Goal: Task Accomplishment & Management: Use online tool/utility

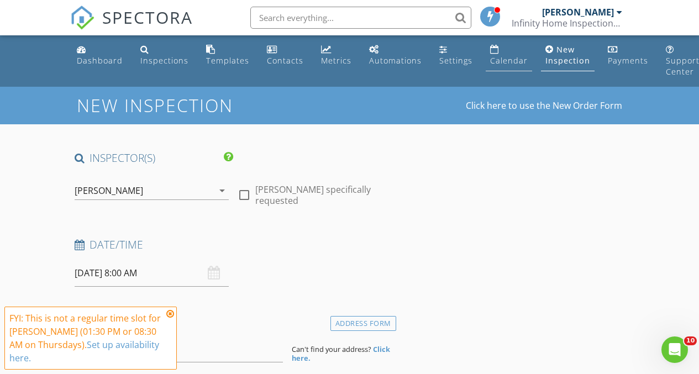
click at [492, 65] on div "Calendar" at bounding box center [509, 60] width 38 height 10
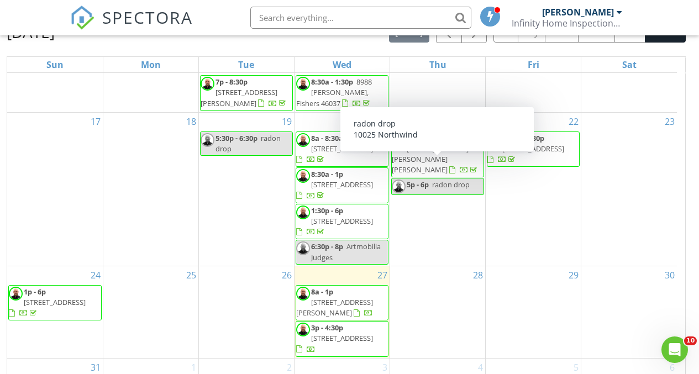
scroll to position [169, 0]
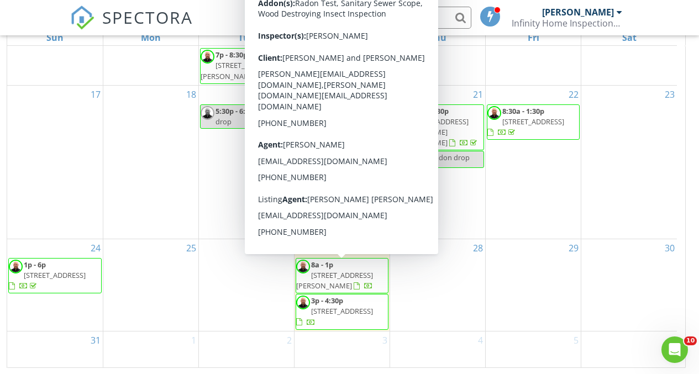
click at [338, 274] on span "825 Bayside Dr, Greenwood 46143" at bounding box center [334, 280] width 77 height 20
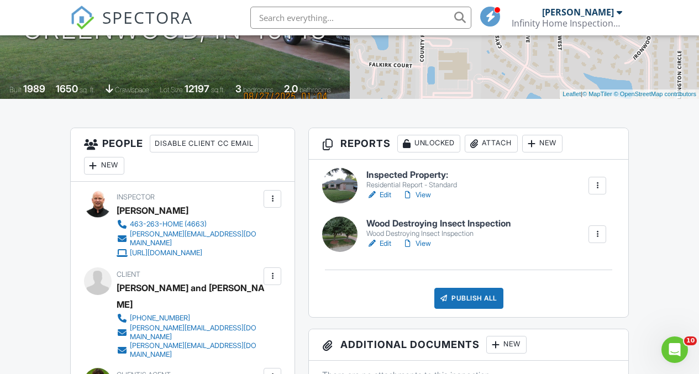
scroll to position [207, 0]
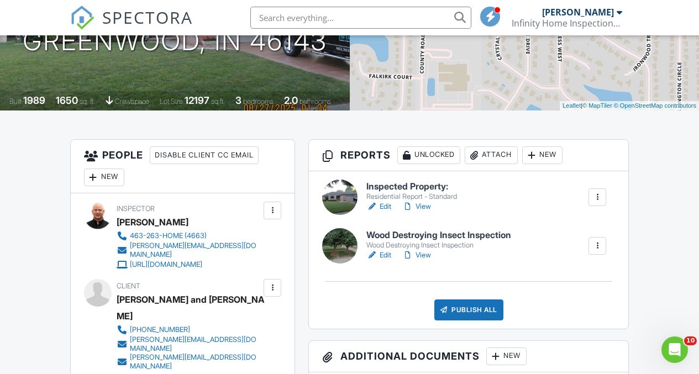
click at [392, 202] on div "Edit View" at bounding box center [411, 206] width 91 height 11
click at [390, 206] on link "Edit" at bounding box center [378, 206] width 25 height 11
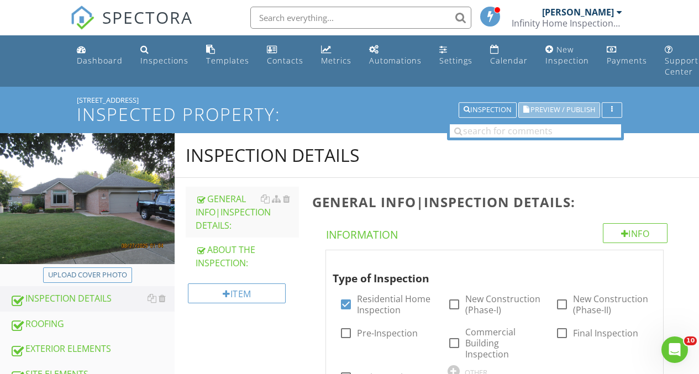
click at [546, 108] on span "Preview / Publish" at bounding box center [562, 110] width 65 height 7
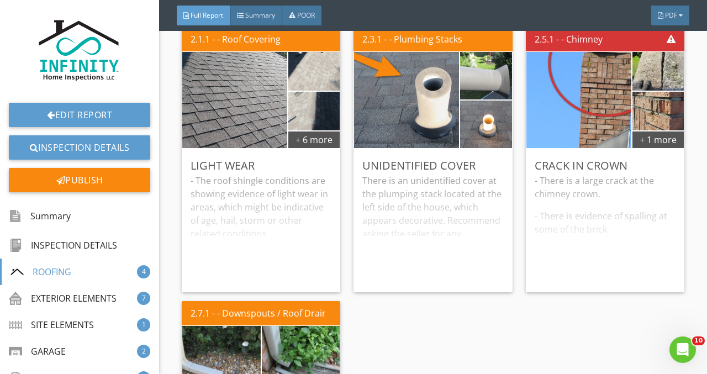
scroll to position [2249, 0]
click at [276, 239] on div "- The roof shingle conditions are showing evidence of light wear in areas, whic…" at bounding box center [261, 227] width 141 height 109
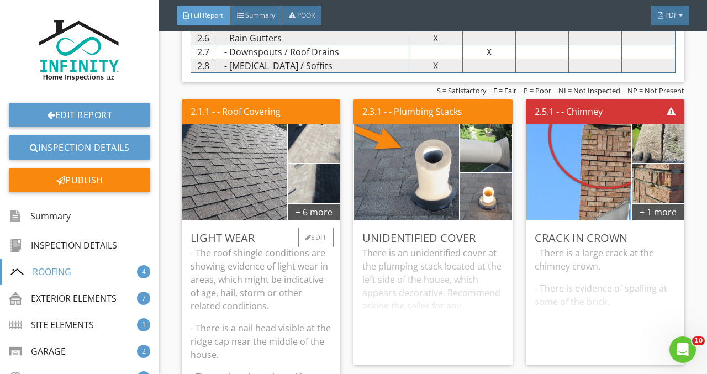
scroll to position [2177, 0]
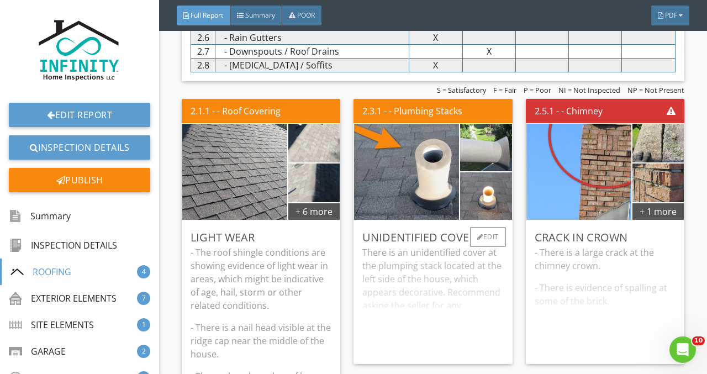
click at [424, 330] on div "There is an unidentified cover at the plumping stack located at the left side o…" at bounding box center [432, 300] width 141 height 109
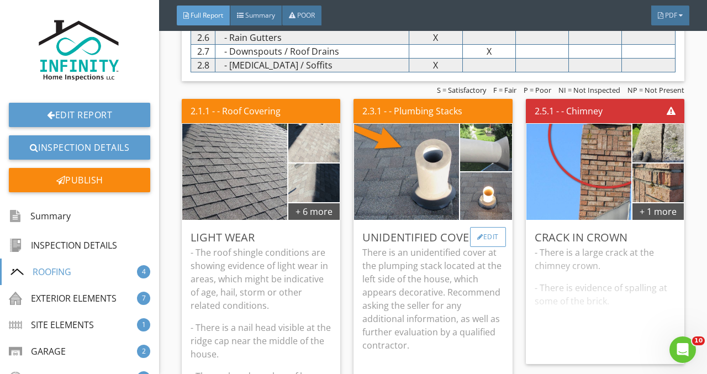
click at [481, 245] on div "Edit" at bounding box center [488, 237] width 36 height 20
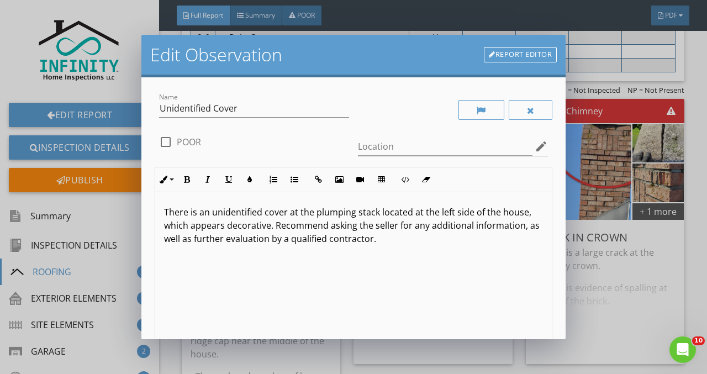
click at [338, 215] on p "There is an unidentified cover at the plumping stack located at the left side o…" at bounding box center [353, 226] width 379 height 40
click at [339, 214] on p "There is an unidentified cover at the plumping stack located at the left side o…" at bounding box center [353, 226] width 379 height 40
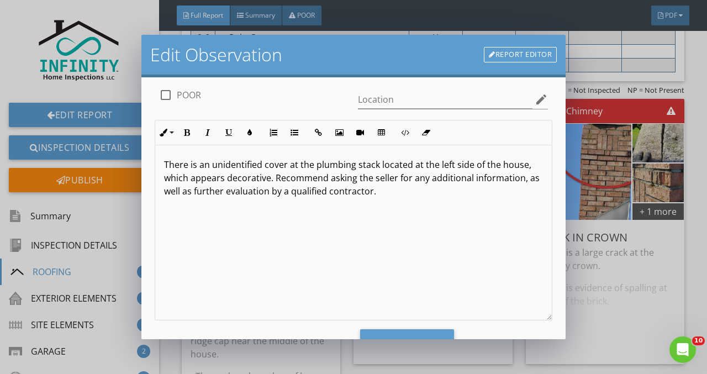
scroll to position [97, 0]
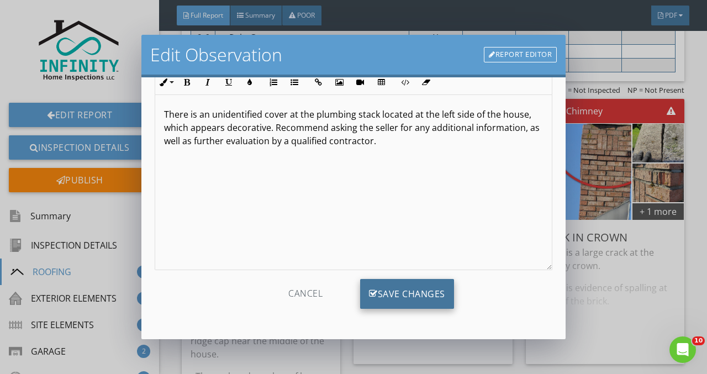
click at [390, 293] on div "Save Changes" at bounding box center [407, 294] width 94 height 30
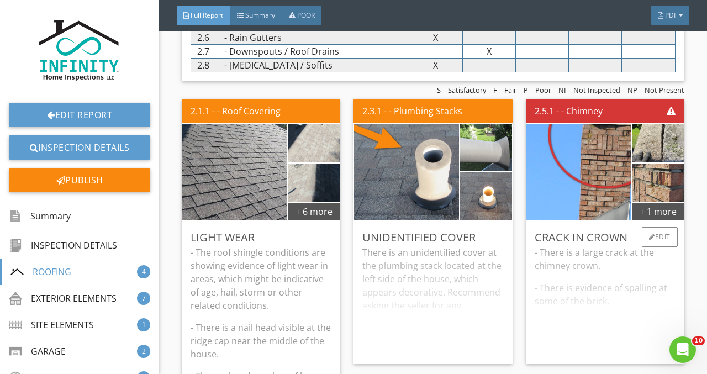
click at [583, 285] on div "- There is a large crack at the chimney crown. - There is evidence of spalling …" at bounding box center [605, 300] width 141 height 109
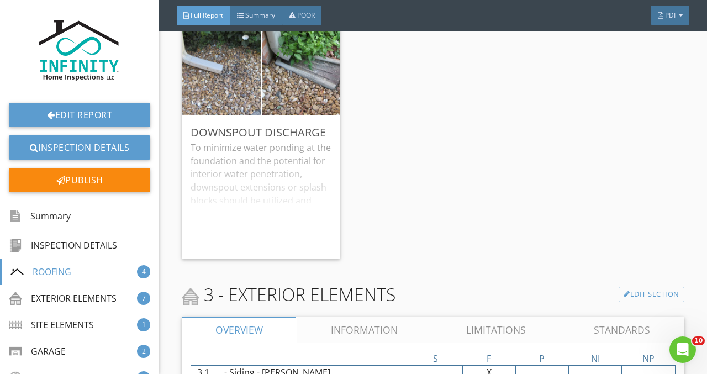
scroll to position [2776, 0]
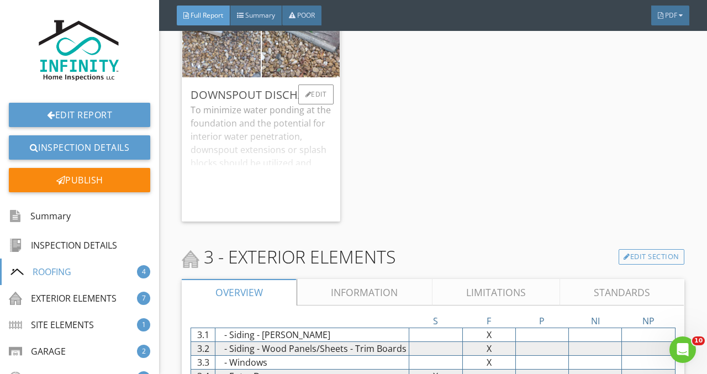
click at [260, 211] on div "To minimize water ponding at the foundation and the potential for interior wate…" at bounding box center [261, 157] width 141 height 109
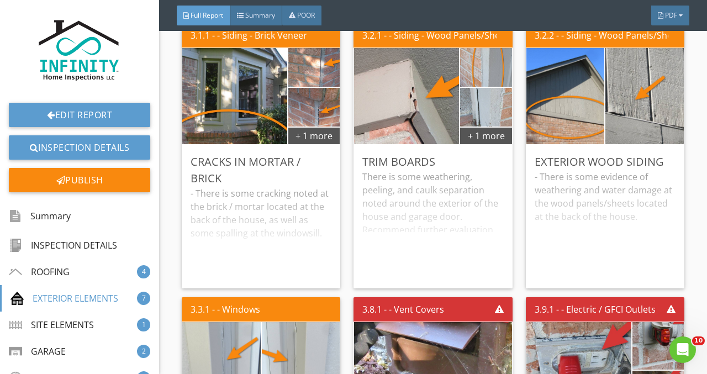
scroll to position [3333, 0]
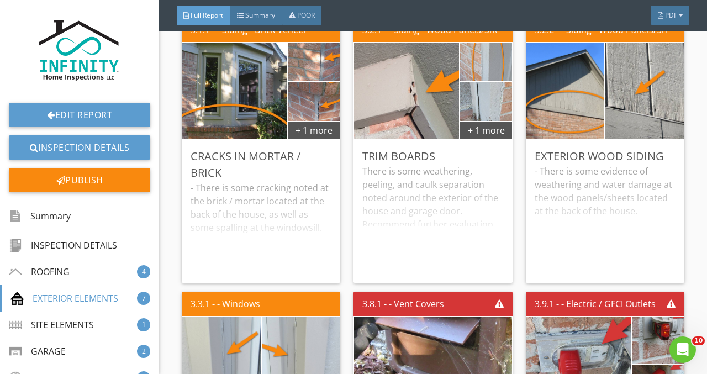
click at [273, 233] on div "- There is some cracking noted at the brick / mortar located at the back of the…" at bounding box center [261, 227] width 141 height 93
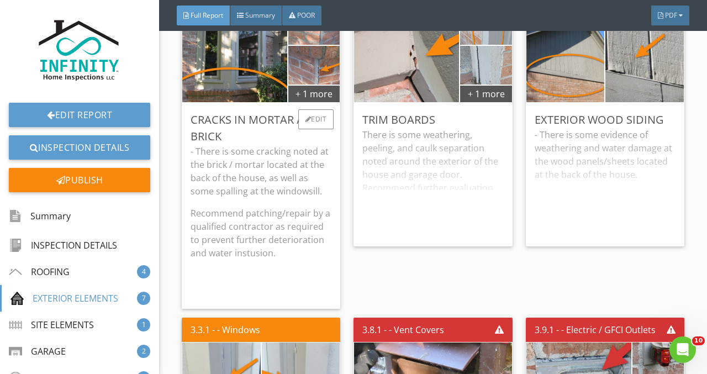
scroll to position [3370, 0]
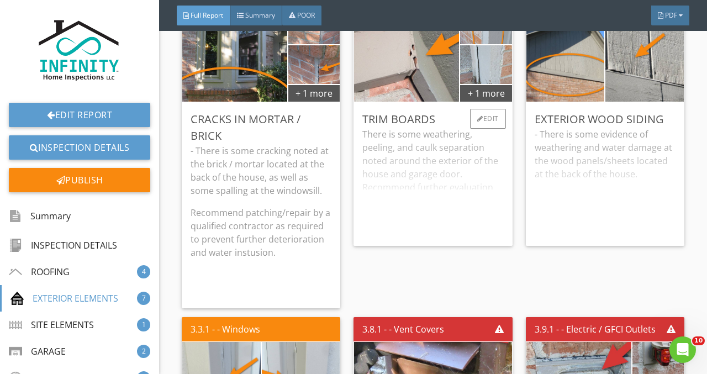
click at [452, 222] on div "There is some weathering, peeling, and caulk separation noted around the exteri…" at bounding box center [432, 182] width 141 height 109
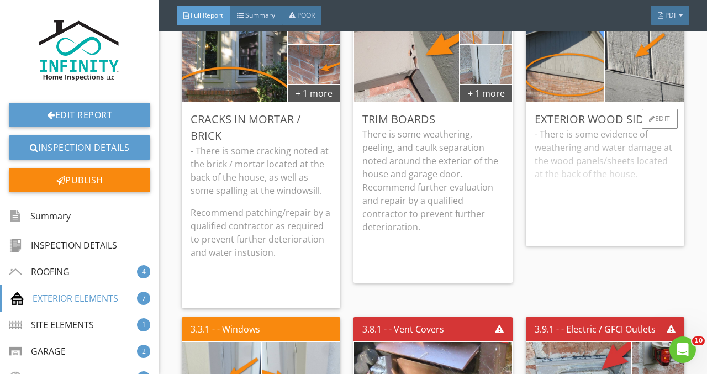
click at [629, 210] on div "- There is some evidence of weathering and water damage at the wood panels/shee…" at bounding box center [605, 182] width 141 height 109
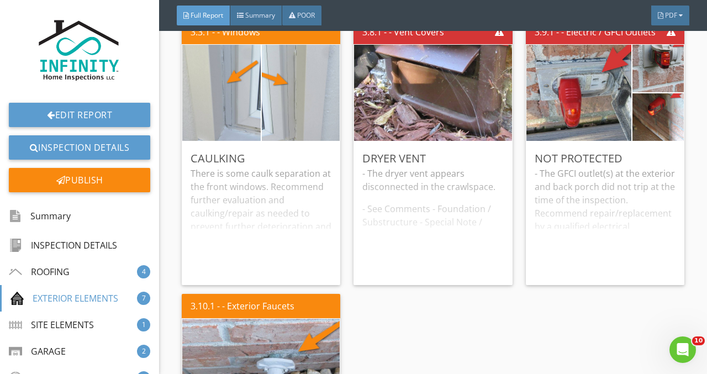
scroll to position [3668, 0]
click at [285, 239] on div "There is some caulk separation at the front windows. Recommend further evaluati…" at bounding box center [261, 220] width 141 height 109
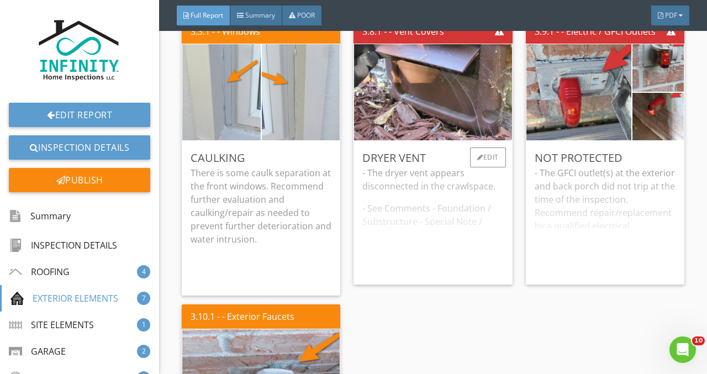
click at [423, 250] on div "- The dryer vent appears disconnected in the crawlspace. - See Comments - Found…" at bounding box center [432, 220] width 141 height 109
click at [617, 234] on div "- The GFCI outlet(s) at the exterior and back porch did not trip at the time of…" at bounding box center [605, 220] width 141 height 109
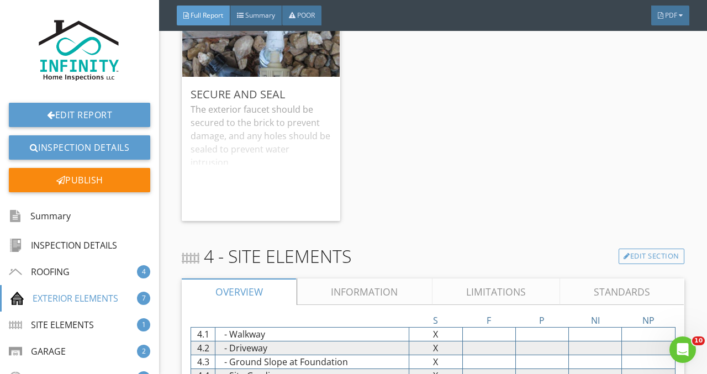
scroll to position [4053, 0]
click at [242, 193] on div "The exterior faucet should be secured to the brick to prevent damage, and any h…" at bounding box center [261, 156] width 141 height 109
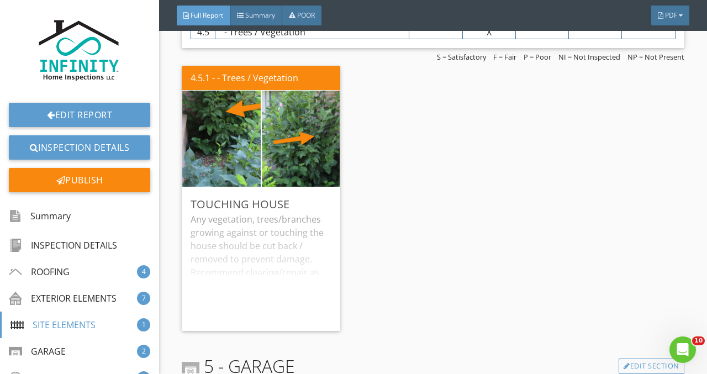
scroll to position [4410, 0]
click at [259, 248] on div "Any vegetation, trees/branches growing against or touching the house should be …" at bounding box center [261, 266] width 141 height 109
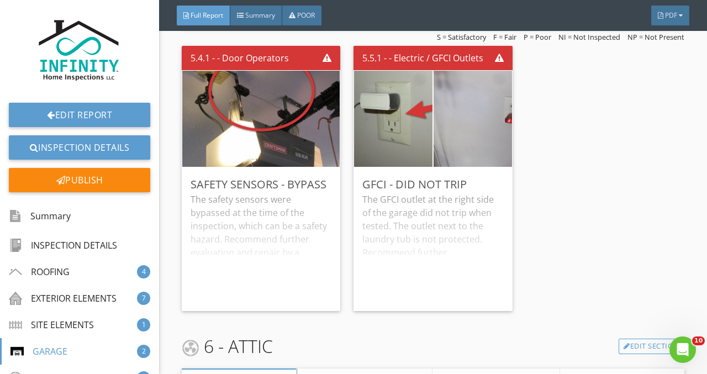
scroll to position [4936, 0]
click at [283, 293] on div "The safety sensors were bypassed at the time of the inspection, which can be a …" at bounding box center [261, 246] width 141 height 109
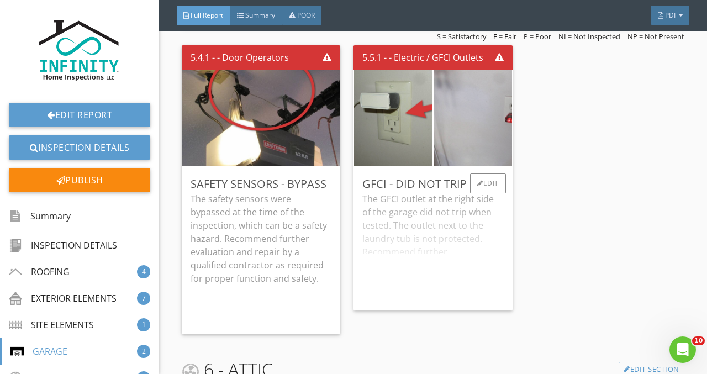
click at [393, 284] on div "The GFCI outlet at the right side of the garage did not trip when tested. The o…" at bounding box center [432, 246] width 141 height 109
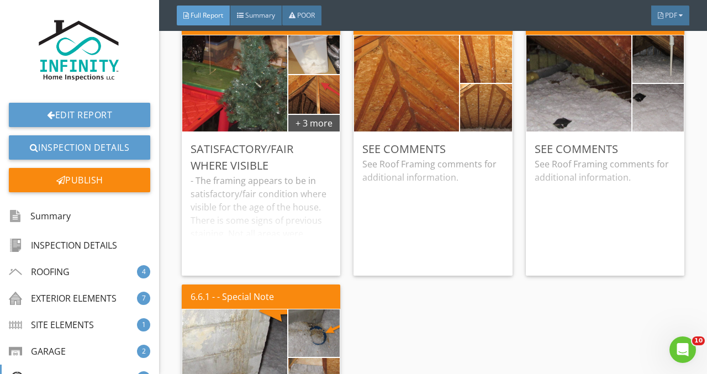
scroll to position [5490, 0]
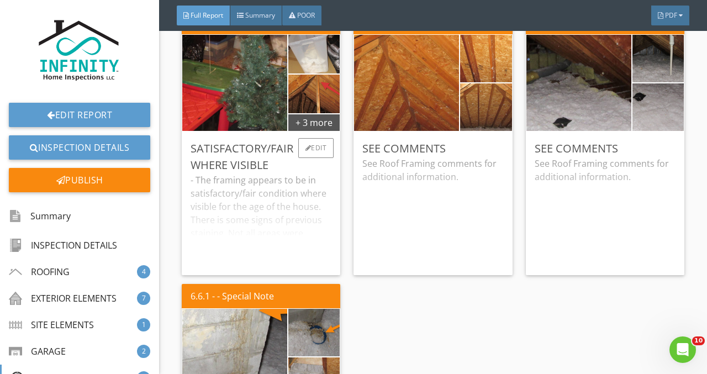
click at [245, 256] on div "- The framing appears to be in satisfactory/fair condition where visible for th…" at bounding box center [261, 219] width 141 height 93
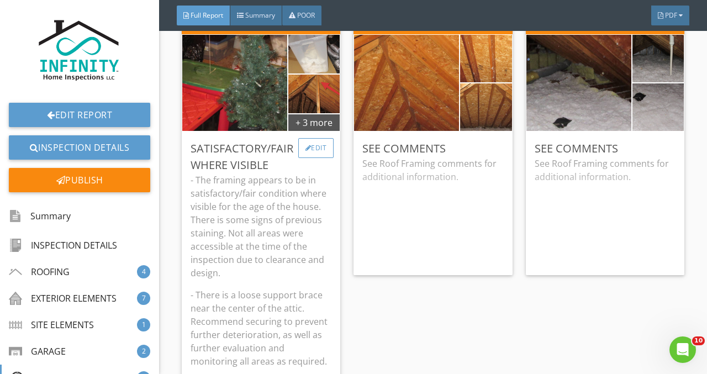
click at [313, 155] on div "Edit" at bounding box center [316, 148] width 36 height 20
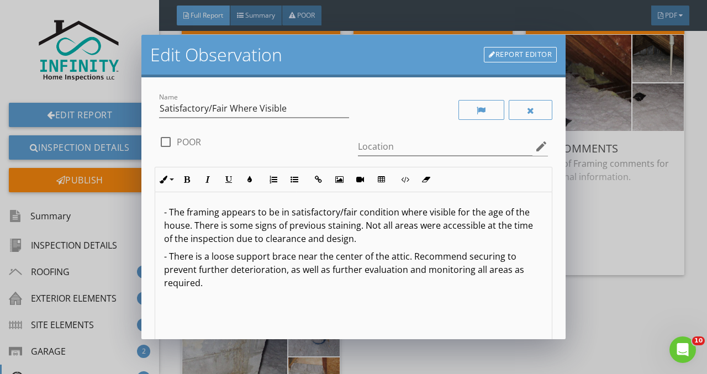
click at [225, 229] on p "- The framing appears to be in satisfactory/fair condition where visible for th…" at bounding box center [353, 226] width 379 height 40
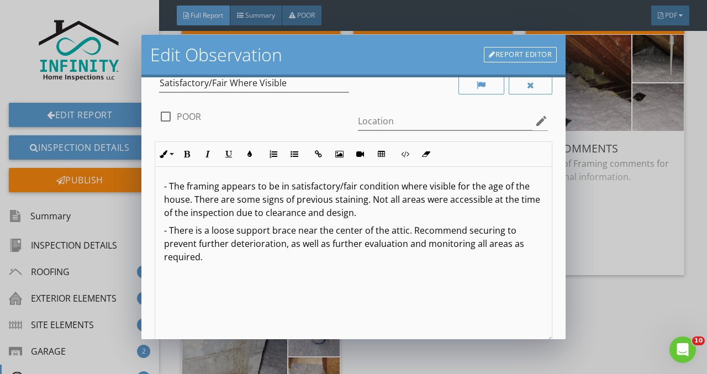
scroll to position [135, 0]
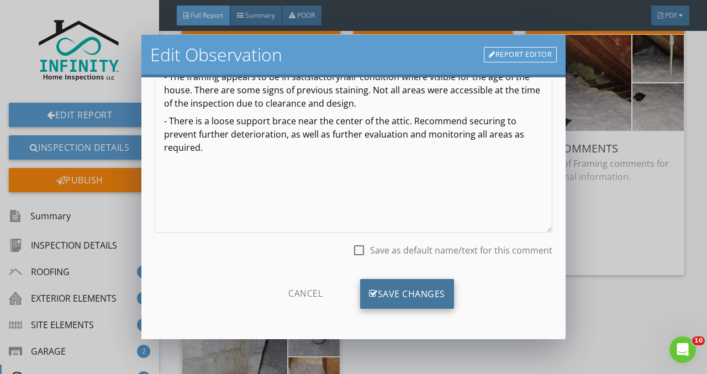
click at [409, 292] on div "Save Changes" at bounding box center [407, 294] width 94 height 30
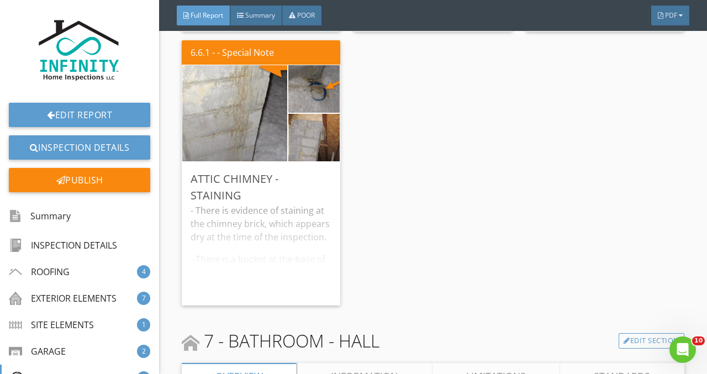
scroll to position [5736, 0]
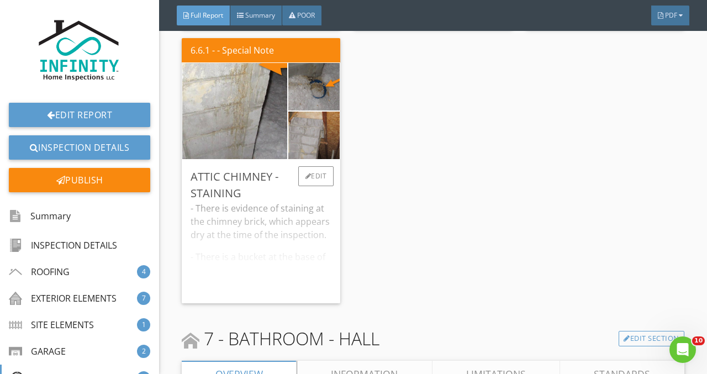
click at [283, 242] on div "- There is evidence of staining at the chimney brick, which appears dry at the …" at bounding box center [261, 248] width 141 height 93
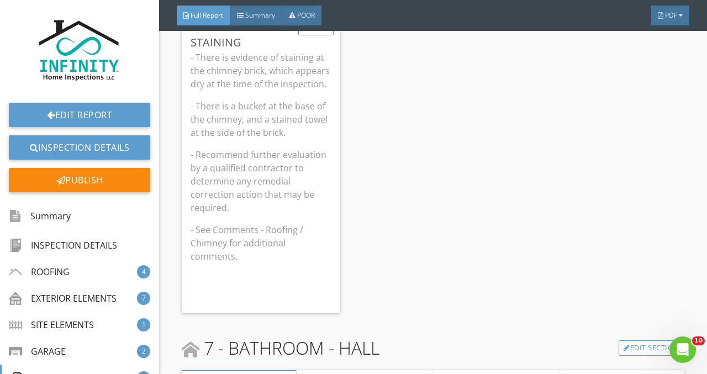
scroll to position [5889, 0]
click at [229, 199] on p "- Recommend further evaluation by a qualified contractor to determine any remed…" at bounding box center [261, 179] width 141 height 66
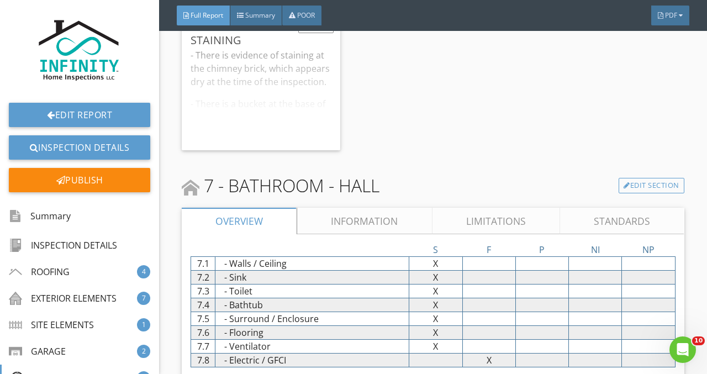
scroll to position [5806, 0]
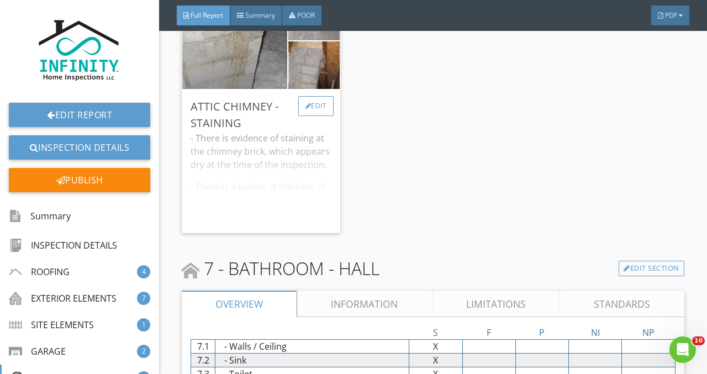
click at [308, 116] on div "Edit" at bounding box center [316, 106] width 36 height 20
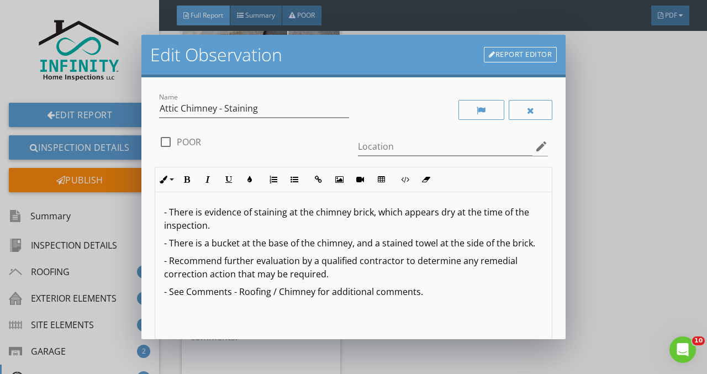
click at [204, 281] on p "- Recommend further evaluation by a qualified contractor to determine any remed…" at bounding box center [353, 267] width 379 height 27
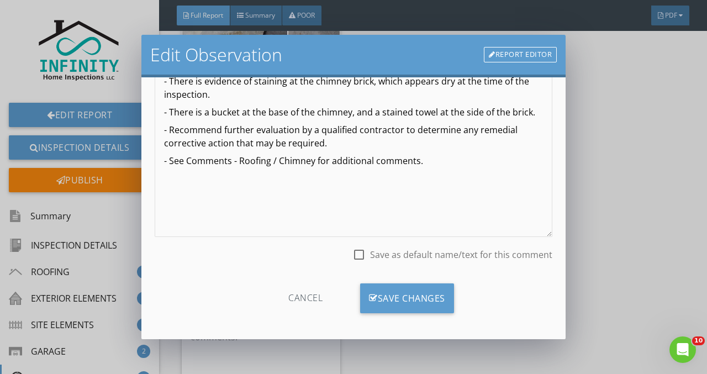
scroll to position [134, 0]
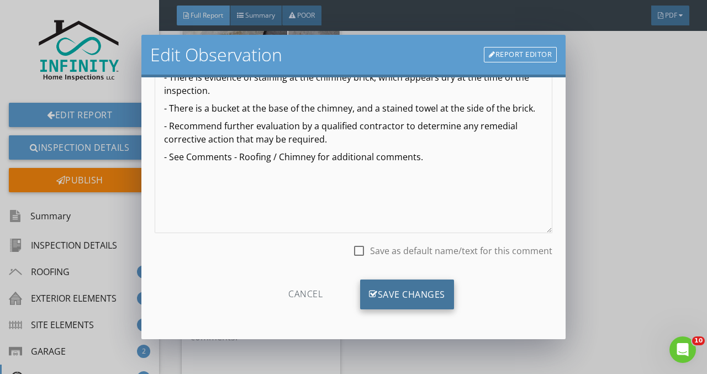
click at [385, 290] on div "Save Changes" at bounding box center [407, 295] width 94 height 30
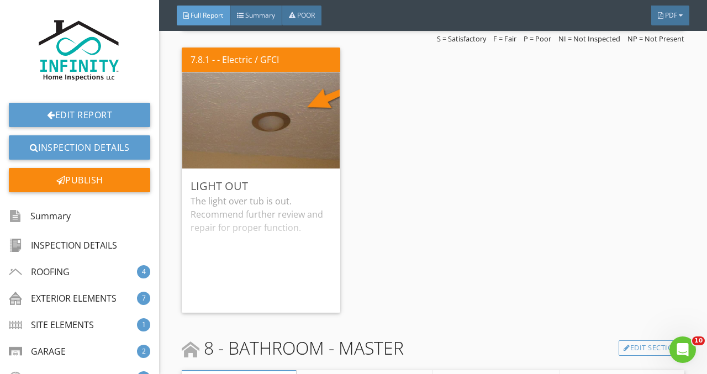
scroll to position [6396, 0]
click at [265, 242] on div "The light over tub is out. Recommend further review and repair for proper funct…" at bounding box center [261, 248] width 141 height 109
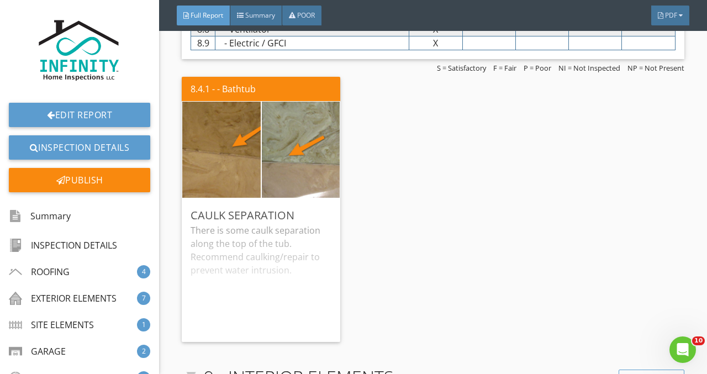
scroll to position [6890, 0]
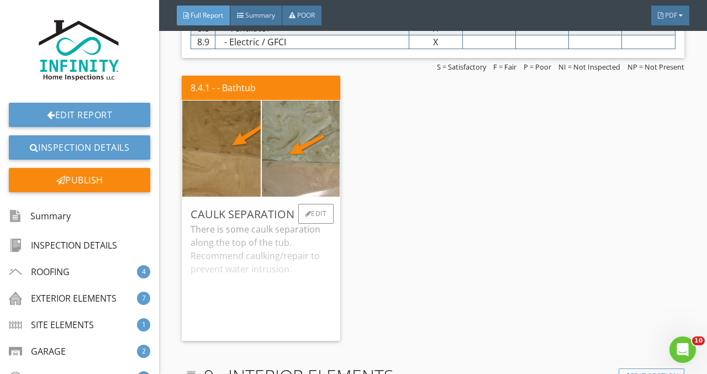
click at [279, 292] on div "There is some caulk separation along the top of the tub. Recommend caulking/rep…" at bounding box center [261, 277] width 141 height 109
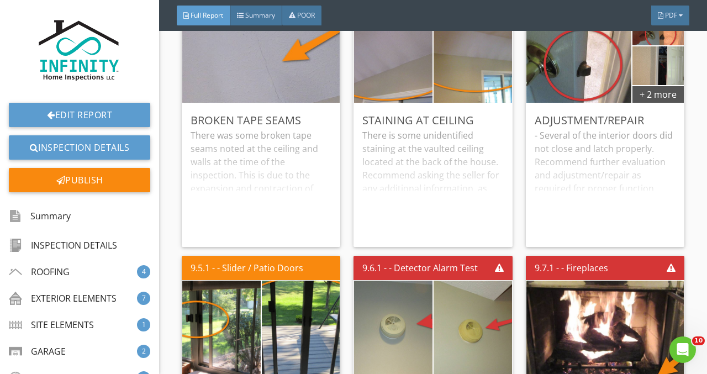
scroll to position [7497, 0]
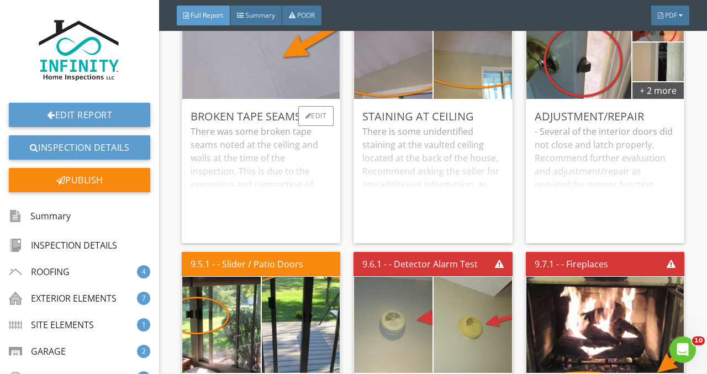
click at [232, 193] on div "There was some broken tape seams noted at the ceiling and walls at the time of …" at bounding box center [261, 179] width 141 height 109
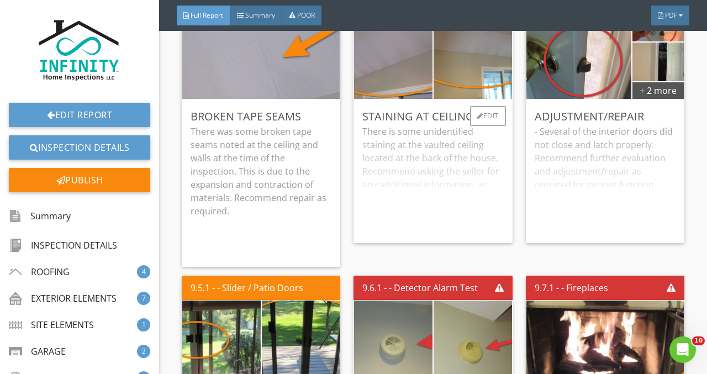
click at [408, 216] on div "There is some unidentified staining at the vaulted ceiling located at the back …" at bounding box center [432, 179] width 141 height 109
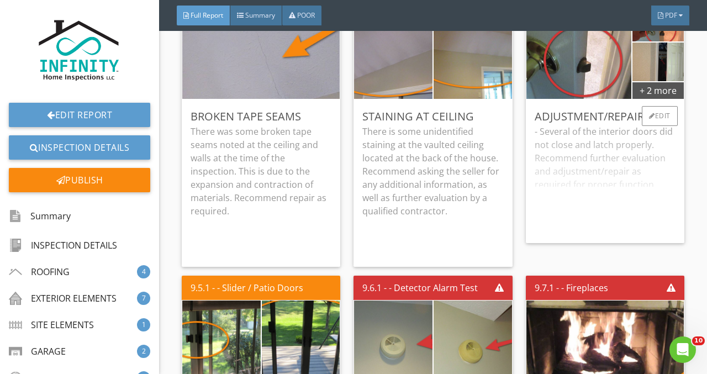
click at [593, 206] on div "- Several of the interior doors did not close and latch properly. Recommend fur…" at bounding box center [605, 179] width 141 height 109
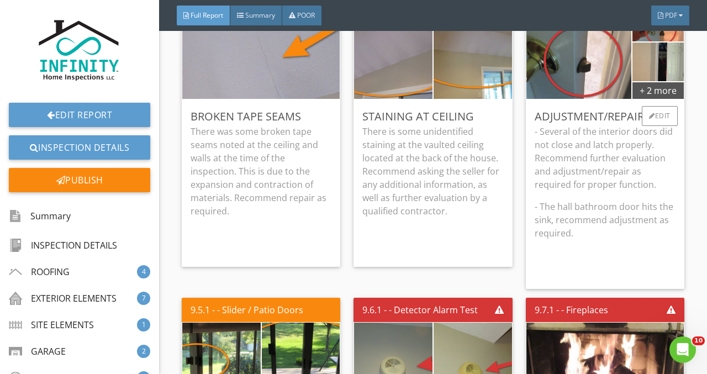
click at [575, 219] on p "- The hall bathroom door hits the sink, recommend adjustment as required." at bounding box center [605, 220] width 141 height 40
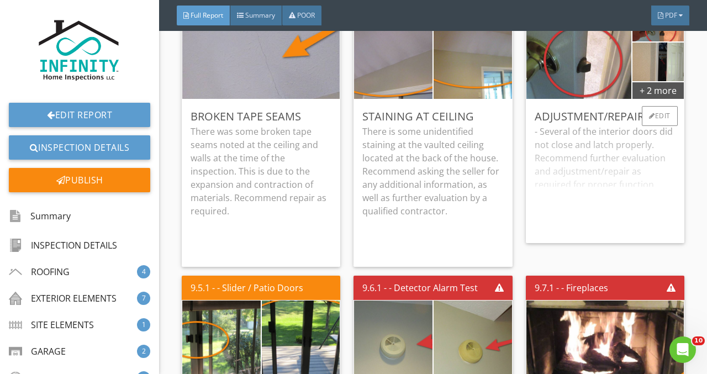
click at [575, 219] on div "- Several of the interior doors did not close and latch properly. Recommend fur…" at bounding box center [605, 179] width 141 height 109
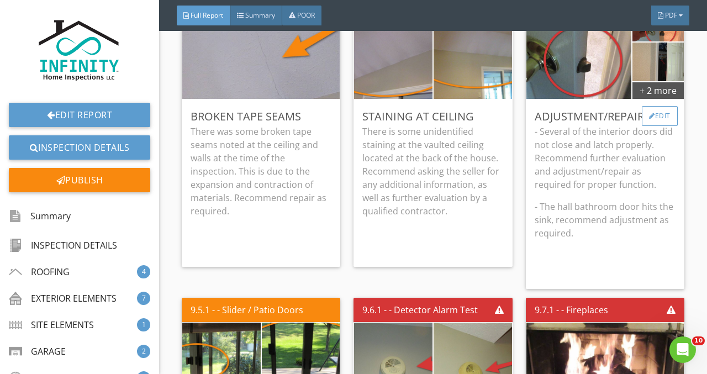
click at [646, 121] on div "Edit" at bounding box center [660, 116] width 36 height 20
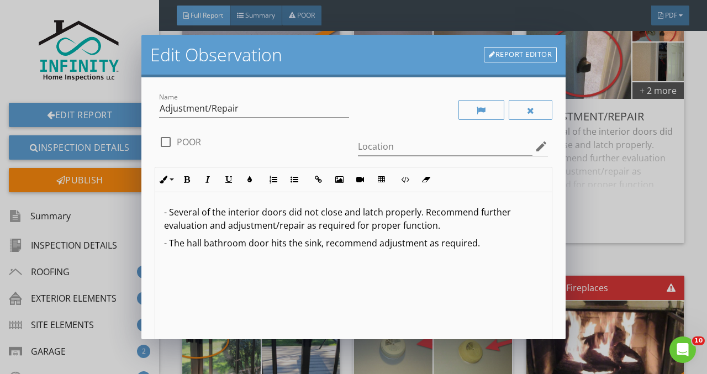
click at [321, 248] on p "- The hall bathroom door hits the sink, recommend adjustment as required." at bounding box center [353, 242] width 379 height 13
click at [328, 245] on p "- The hall bathroom door hits the sink. recommend adjustment as required." at bounding box center [353, 242] width 379 height 13
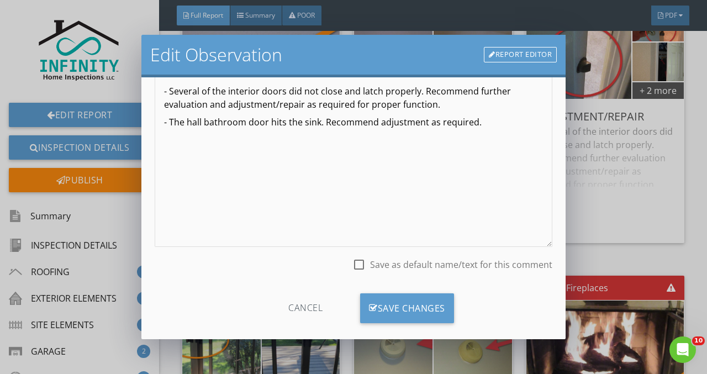
scroll to position [135, 0]
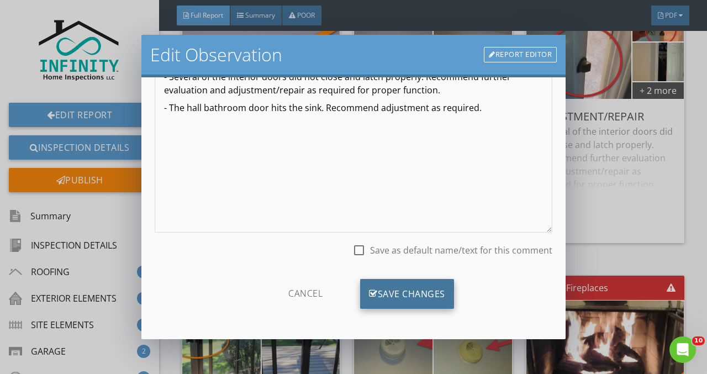
click at [418, 292] on div "Save Changes" at bounding box center [407, 294] width 94 height 30
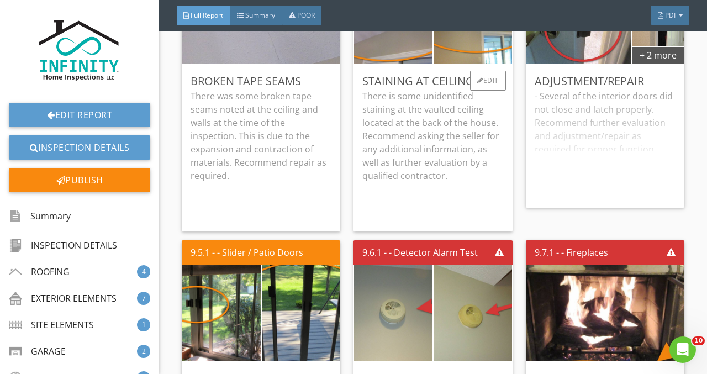
scroll to position [7535, 0]
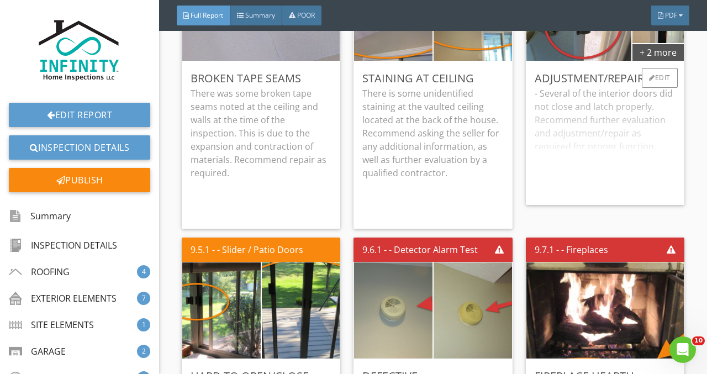
click at [584, 153] on div "- Several of the interior doors did not close and latch properly. Recommend fur…" at bounding box center [605, 141] width 141 height 109
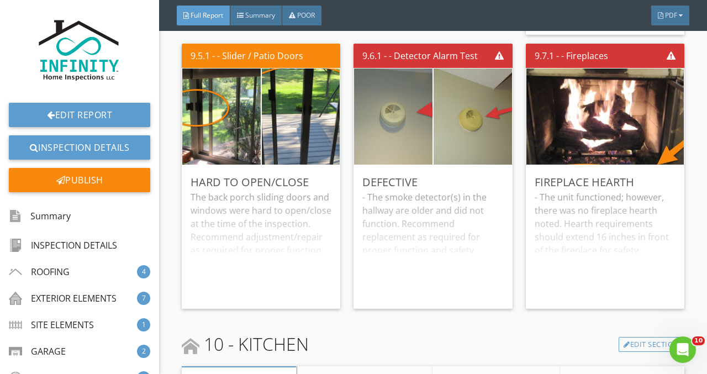
scroll to position [7752, 0]
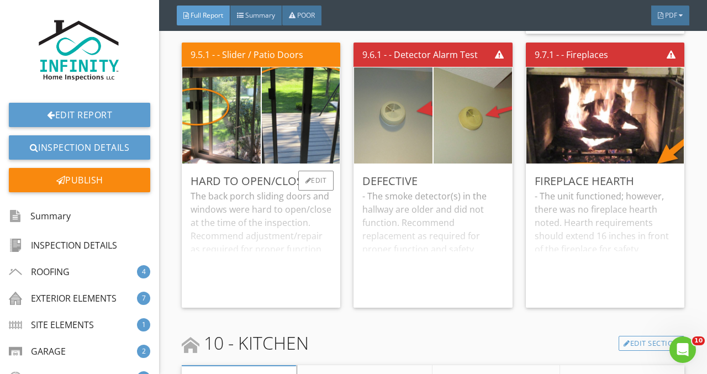
click at [299, 227] on div "The back porch sliding doors and windows were hard to open/close at the time of…" at bounding box center [261, 244] width 141 height 109
drag, startPoint x: 386, startPoint y: 275, endPoint x: 390, endPoint y: 317, distance: 42.8
click at [390, 312] on div "9.6.1 - - Detector Alarm Test Defective - The smoke detector(s) in the hallway …" at bounding box center [432, 175] width 167 height 274
click at [392, 287] on div "- The smoke detector(s) in the hallway are older and did not function. Recommen…" at bounding box center [432, 244] width 141 height 109
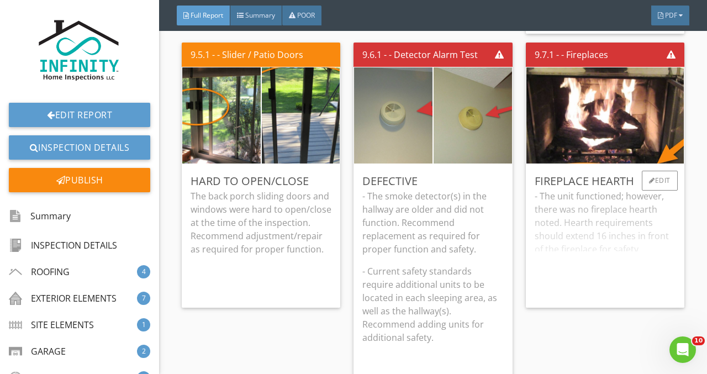
click at [610, 291] on div "- The unit functioned; however, there was no fireplace hearth noted. Hearth req…" at bounding box center [605, 244] width 141 height 109
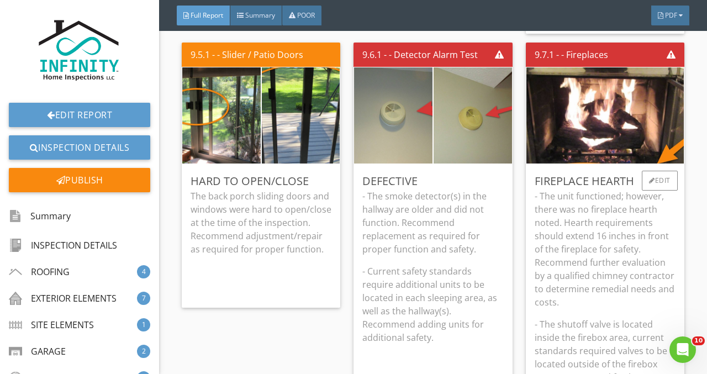
click at [618, 356] on p "- The shutoff valve is located inside the firebox area, current standards requi…" at bounding box center [605, 377] width 141 height 119
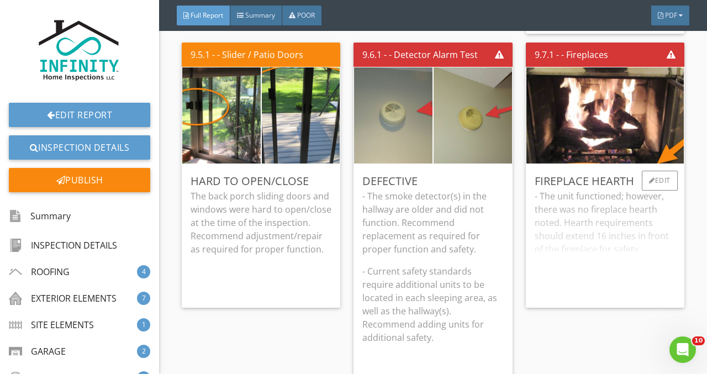
click at [604, 283] on div "- The unit functioned; however, there was no fireplace hearth noted. Hearth req…" at bounding box center [605, 244] width 141 height 109
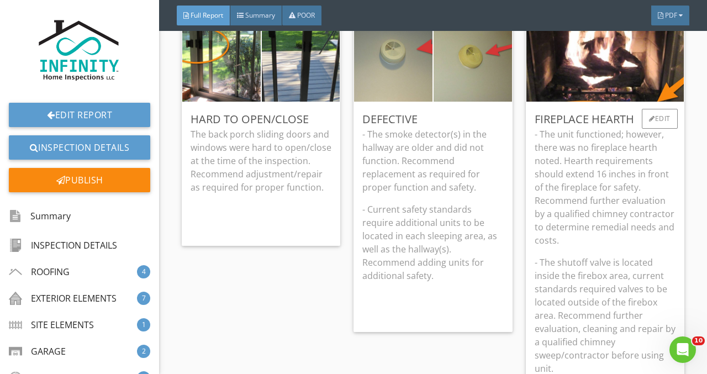
scroll to position [7814, 0]
click at [625, 290] on p "- The shutoff valve is located inside the firebox area, current standards requi…" at bounding box center [605, 314] width 141 height 119
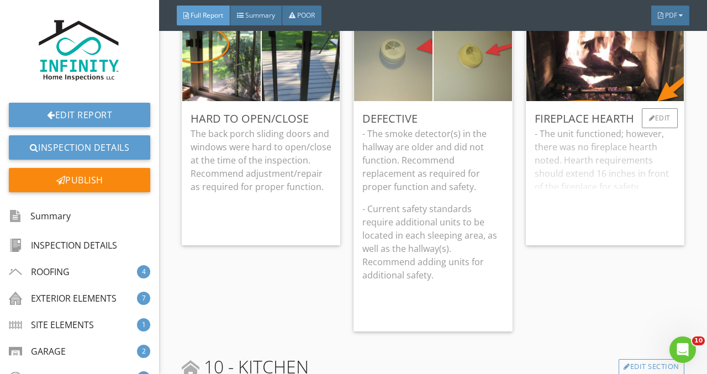
click at [619, 196] on div "- The unit functioned; however, there was no fireplace hearth noted. Hearth req…" at bounding box center [605, 181] width 141 height 109
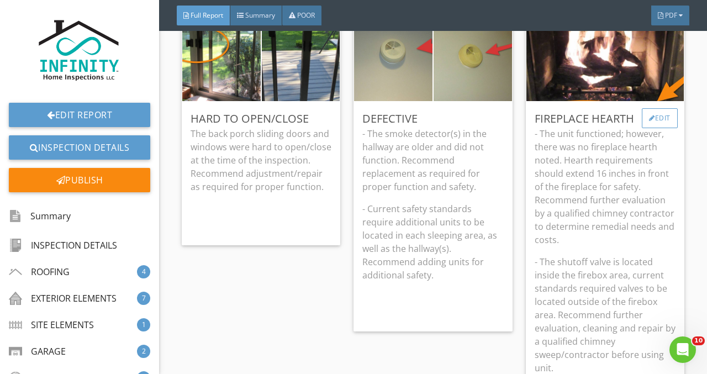
click at [649, 122] on div at bounding box center [652, 118] width 6 height 7
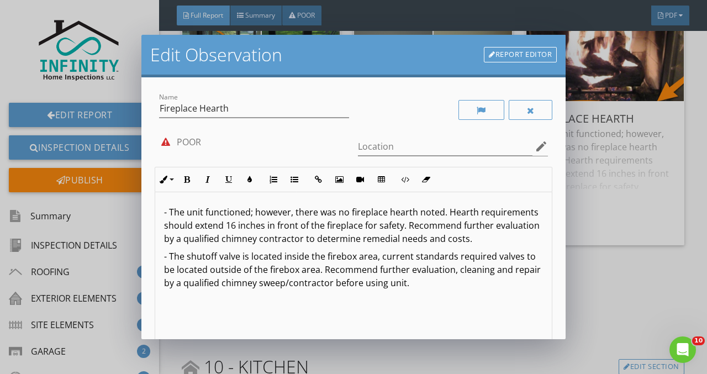
click at [381, 272] on p "- The shutoff valve is located inside the firebox area, current standards requi…" at bounding box center [353, 270] width 379 height 40
click at [490, 269] on p "- The shutoff valve is located inside the firebox area; current standards requi…" at bounding box center [353, 270] width 379 height 40
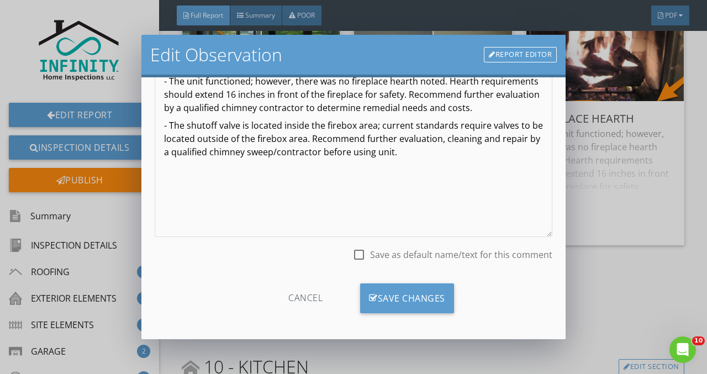
scroll to position [135, 0]
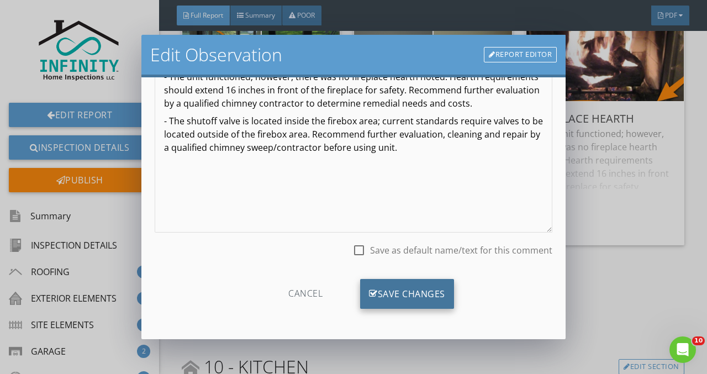
click at [399, 291] on div "Save Changes" at bounding box center [407, 294] width 94 height 30
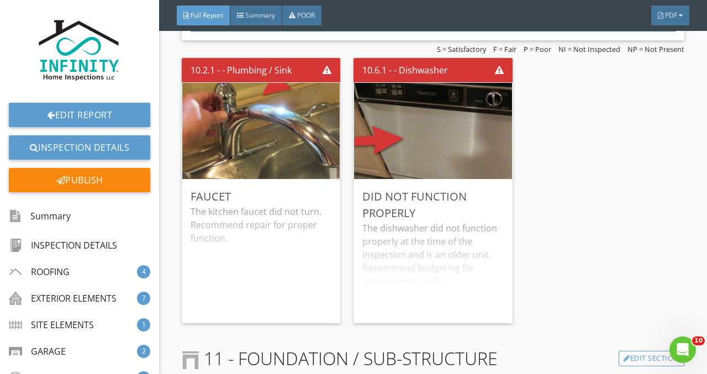
scroll to position [8346, 0]
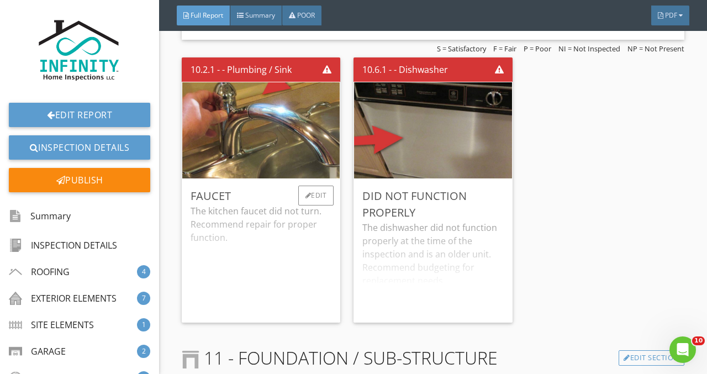
click at [241, 273] on div "The kitchen faucet did not turn. Recommend repair for proper function." at bounding box center [261, 258] width 141 height 109
click at [407, 302] on div "The dishwasher did not function properly at the time of the inspection and is a…" at bounding box center [432, 267] width 141 height 93
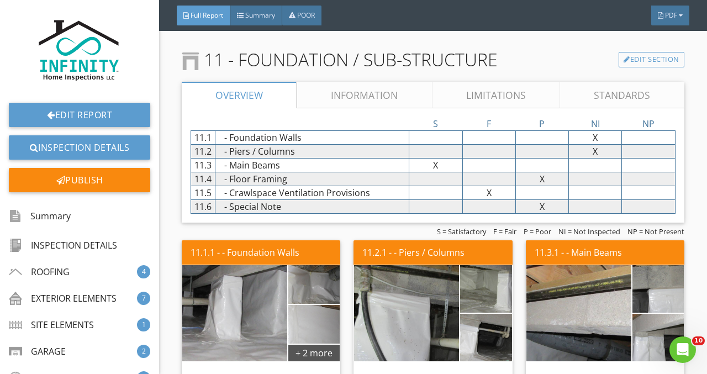
scroll to position [8659, 0]
click at [624, 65] on link "Edit Section" at bounding box center [652, 59] width 66 height 15
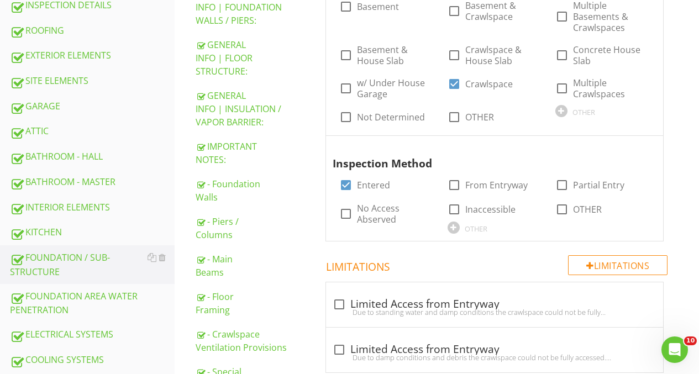
scroll to position [297, 0]
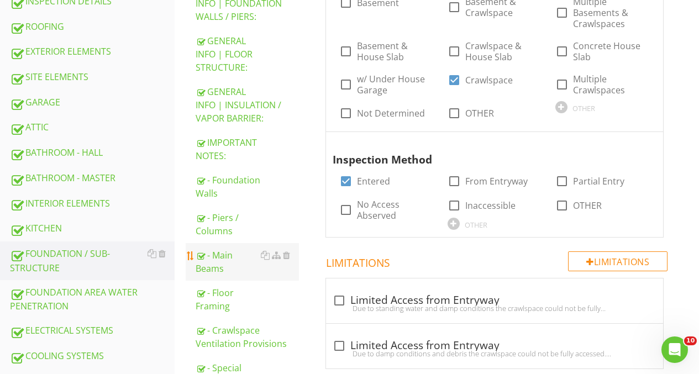
click at [224, 262] on div "- Main Beams" at bounding box center [247, 262] width 103 height 27
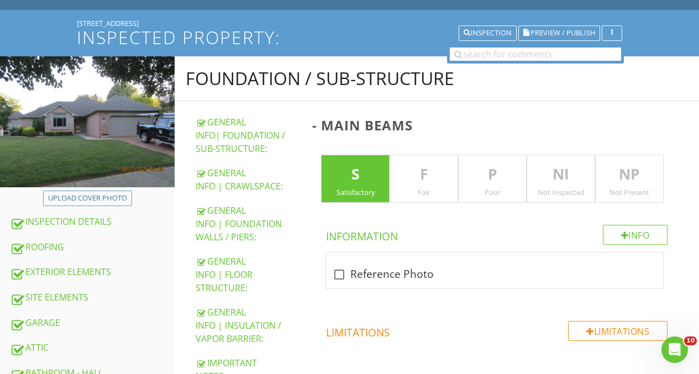
scroll to position [76, 0]
click at [559, 186] on div "NI Not Inspected" at bounding box center [561, 179] width 69 height 49
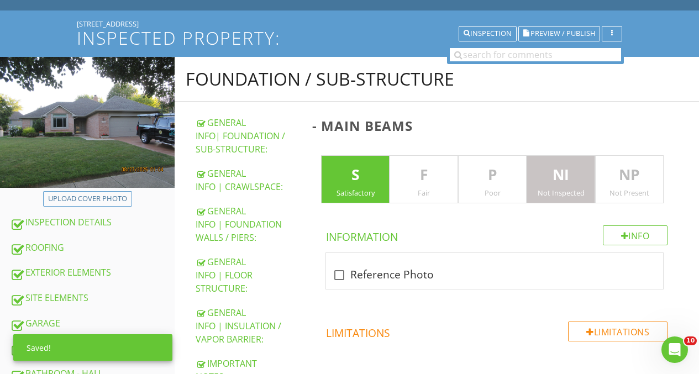
click at [361, 179] on p "S" at bounding box center [355, 175] width 67 height 22
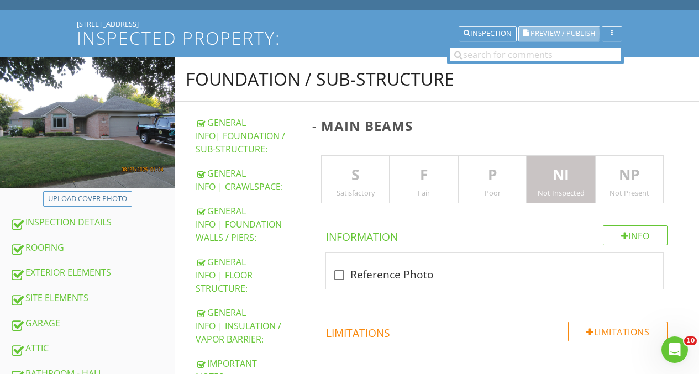
click at [571, 30] on span "Preview / Publish" at bounding box center [562, 33] width 65 height 7
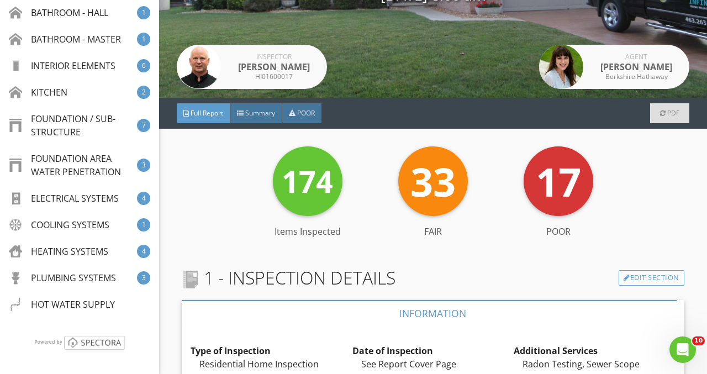
scroll to position [396, 0]
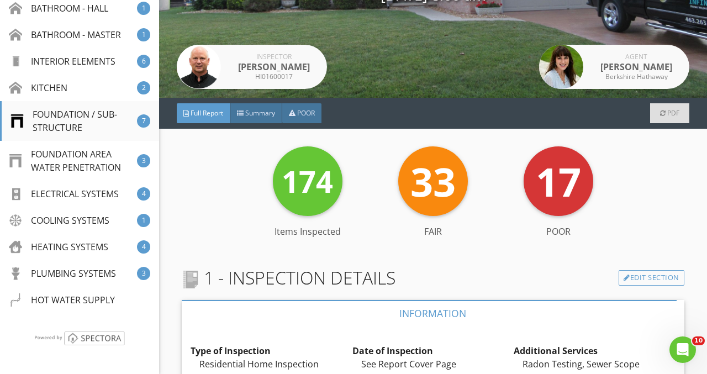
click at [104, 127] on div "FOUNDATION / SUB-STRUCTURE" at bounding box center [73, 121] width 127 height 27
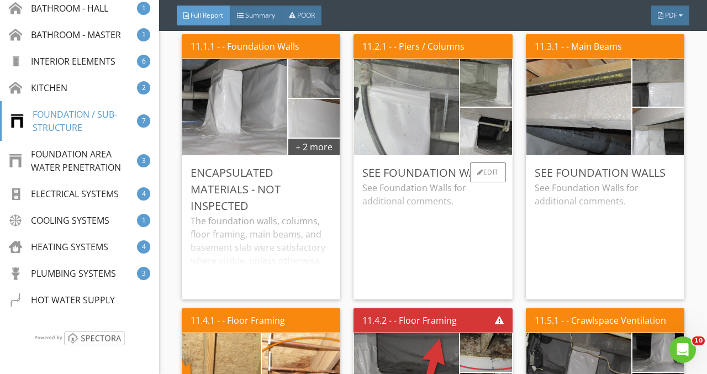
scroll to position [8138, 0]
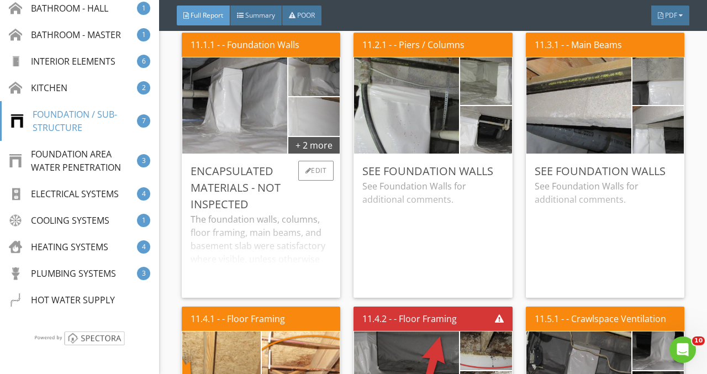
click at [287, 276] on div "The foundation walls, columns, floor framing, main beams, and basement slab wer…" at bounding box center [261, 251] width 141 height 76
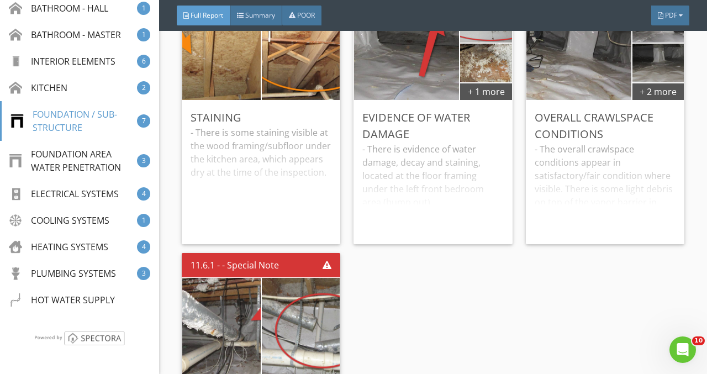
scroll to position [8612, 0]
click at [285, 187] on div "- There is some staining visible at the wood framing/subfloor under the kitchen…" at bounding box center [261, 179] width 141 height 109
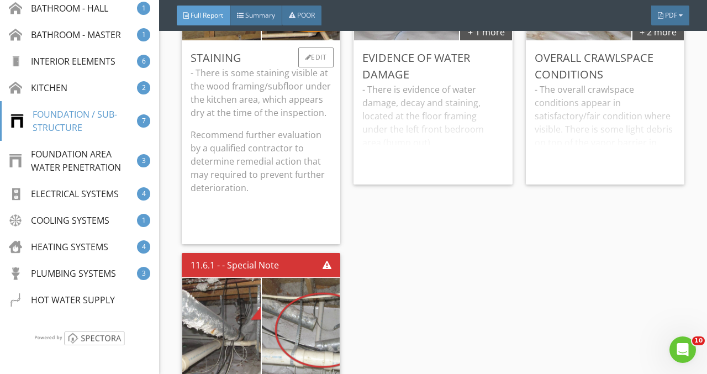
scroll to position [8671, 0]
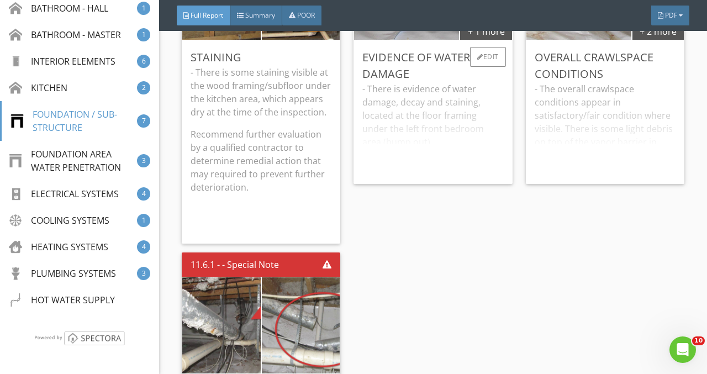
click at [435, 123] on div "- There is evidence of water damage, decay and staining, located at the floor f…" at bounding box center [432, 128] width 141 height 93
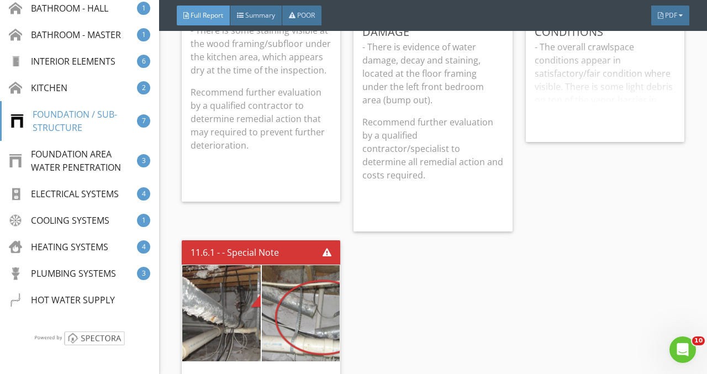
scroll to position [8714, 0]
click at [587, 89] on div "- The overall crawlspace conditions appear in satisfactory/fair condition where…" at bounding box center [605, 86] width 141 height 93
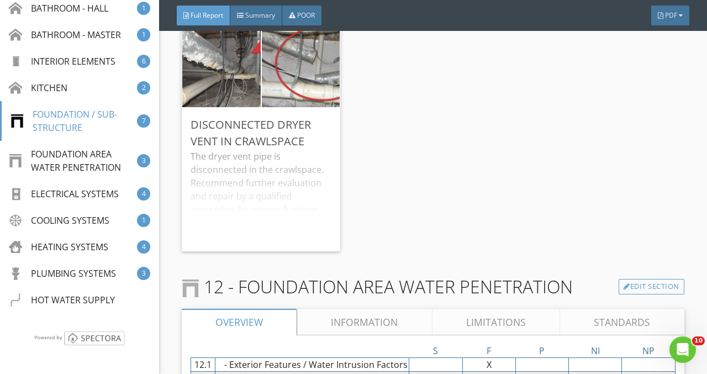
scroll to position [9102, 0]
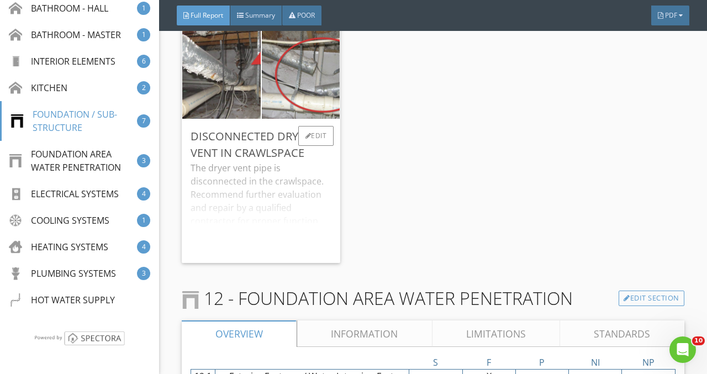
click at [311, 228] on div "The dryer vent pipe is disconnected in the crawlspace. Recommend further evalua…" at bounding box center [261, 207] width 141 height 93
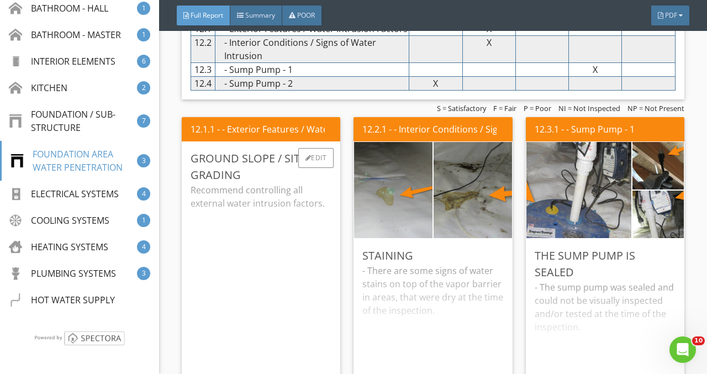
scroll to position [9471, 0]
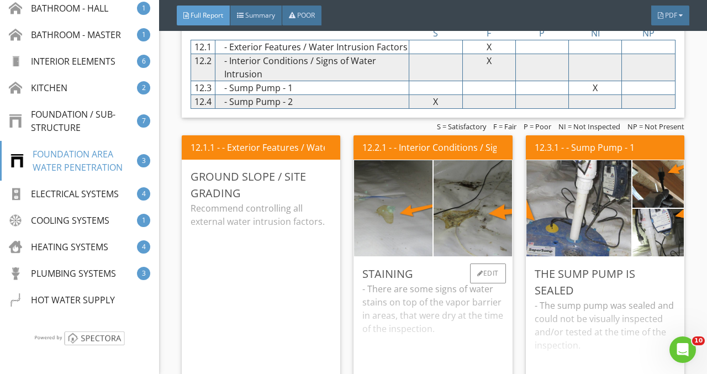
click at [423, 319] on div "- There are some signs of water stains on top of the vapor barrier in areas, th…" at bounding box center [432, 336] width 141 height 109
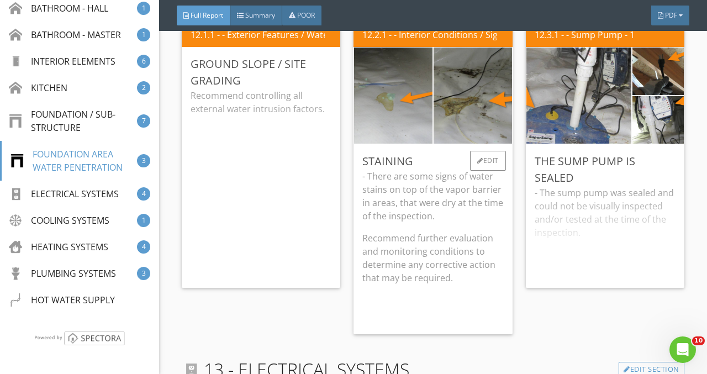
scroll to position [9585, 0]
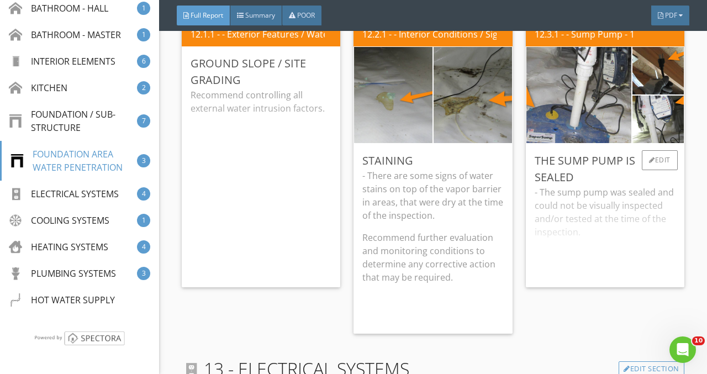
click at [618, 243] on div "- The sump pump was sealed and could not be visually inspected and/or tested at…" at bounding box center [605, 232] width 141 height 93
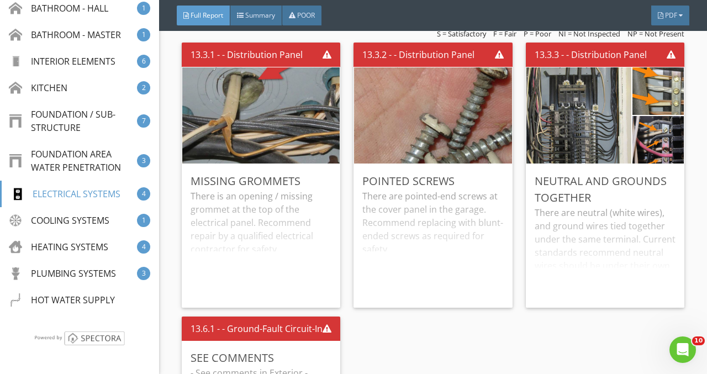
scroll to position [10164, 0]
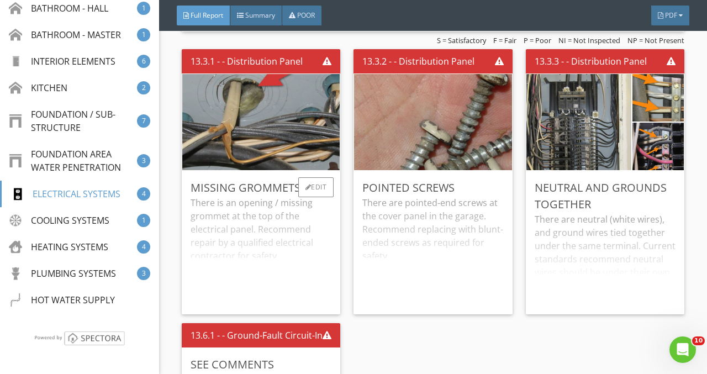
click at [240, 257] on div "There is an opening / missing grommet at the top of the electrical panel. Recom…" at bounding box center [261, 250] width 141 height 109
click at [402, 278] on div "There are pointed-end screws at the cover panel in the garage. Recommend replac…" at bounding box center [432, 250] width 141 height 109
click at [583, 270] on div "There are neutral (white wires), and ground wires tied together under the same …" at bounding box center [605, 259] width 141 height 93
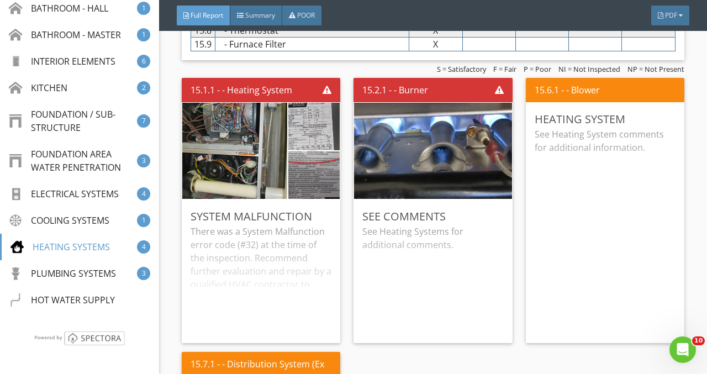
scroll to position [11520, 0]
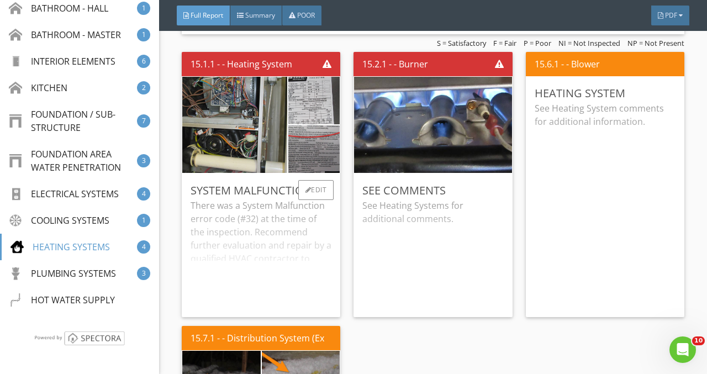
click at [219, 295] on div "There was a System Malfunction error code (#32) at the time of the inspection. …" at bounding box center [261, 253] width 141 height 109
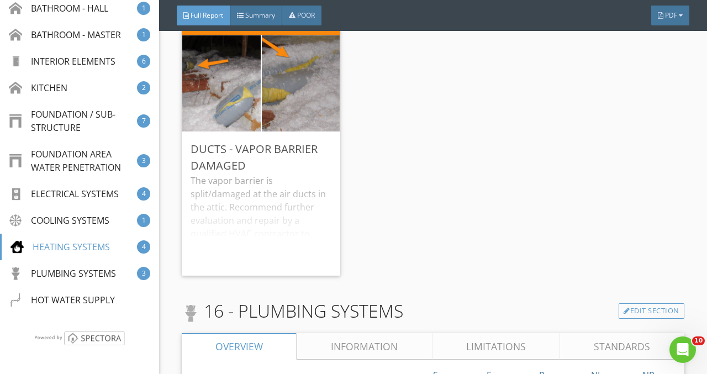
scroll to position [11868, 0]
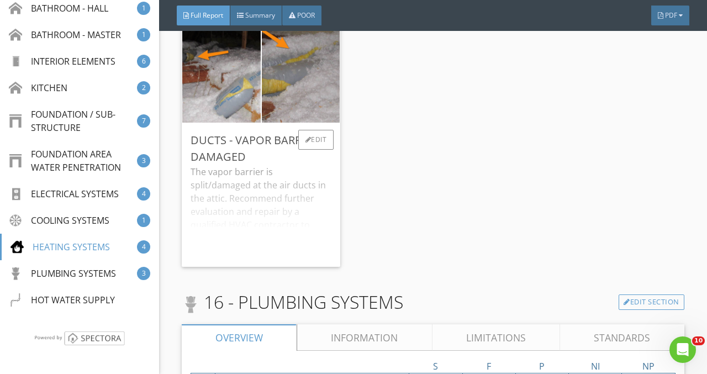
click at [243, 238] on div "The vapor barrier is split/damaged at the air ducts in the attic. Recommend fur…" at bounding box center [261, 211] width 141 height 93
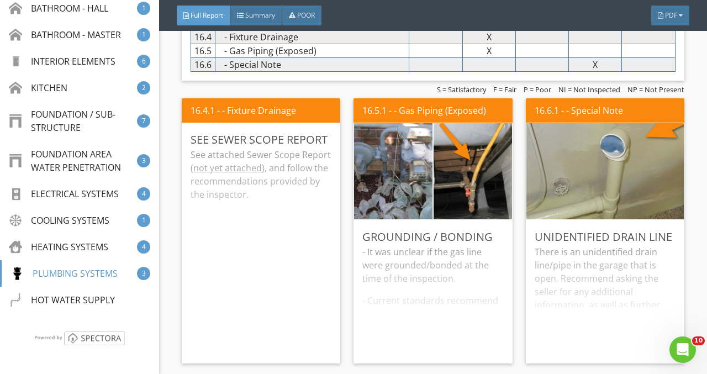
scroll to position [12294, 0]
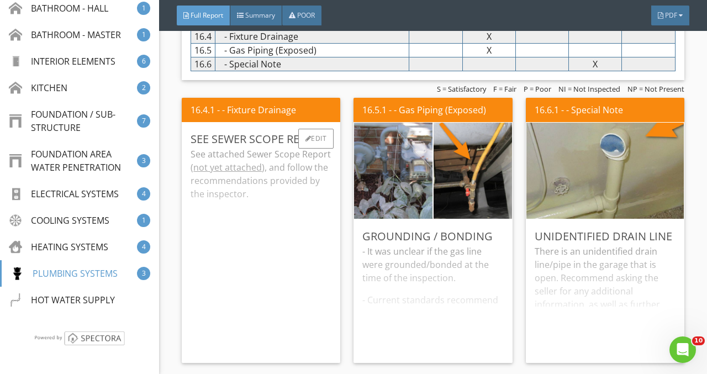
click at [233, 248] on div "See attached Sewer Scope Report ( not yet attached ), and follow the recommenda…" at bounding box center [261, 251] width 141 height 207
click at [417, 328] on div "- It was unclear if the gas line were grounded/bonded at the time of the inspec…" at bounding box center [432, 299] width 141 height 109
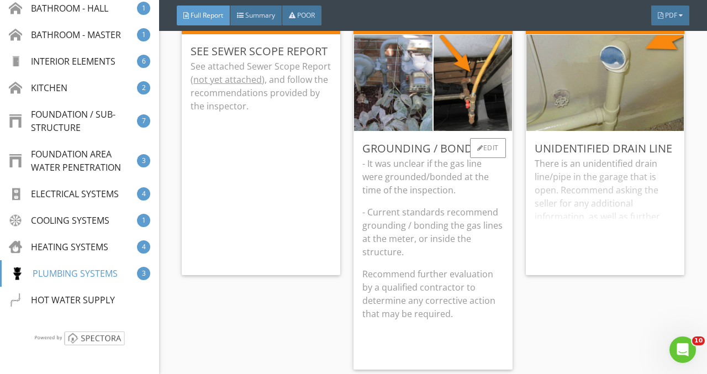
scroll to position [12382, 0]
click at [488, 157] on div "Edit" at bounding box center [488, 148] width 36 height 20
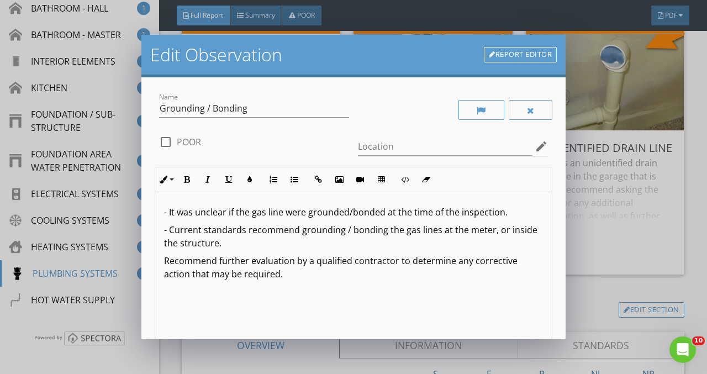
click at [297, 215] on p "- It was unclear if the gas line were grounded/bonded at the time of the inspec…" at bounding box center [353, 212] width 379 height 13
click at [283, 215] on p "- It was unclear if the gas line was grounded/bonded at the time of the inspect…" at bounding box center [353, 212] width 379 height 13
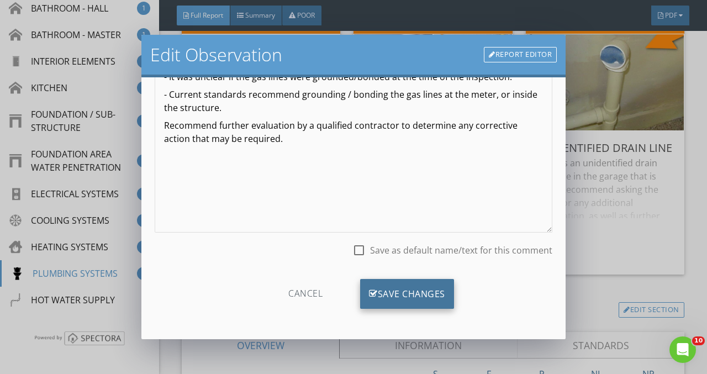
click at [383, 292] on div "Save Changes" at bounding box center [407, 294] width 94 height 30
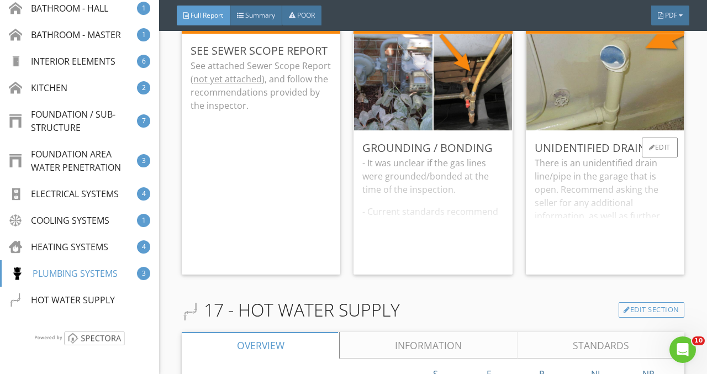
click at [592, 218] on div "There is an unidentified drain line/pipe in the garage that is open. Recommend …" at bounding box center [605, 210] width 141 height 109
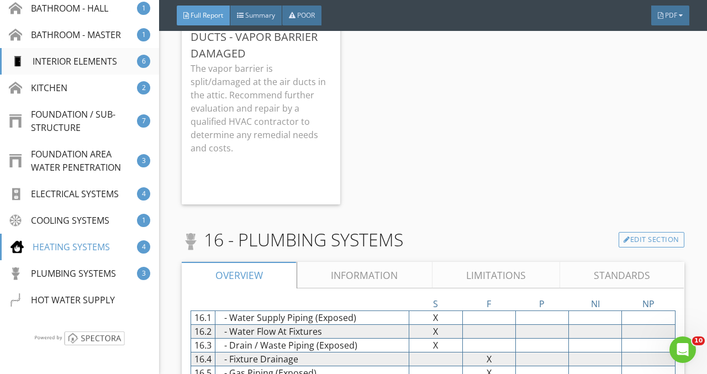
scroll to position [11969, 0]
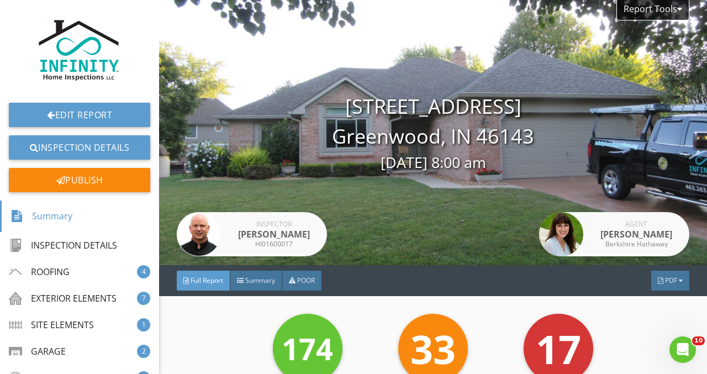
scroll to position [320, 0]
